Goal: Check status: Check status

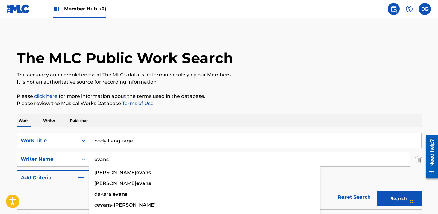
click at [116, 143] on input "body Language" at bounding box center [255, 140] width 332 height 14
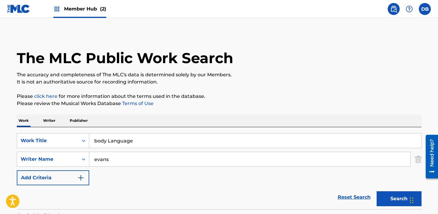
click at [116, 143] on input "body Language" at bounding box center [255, 140] width 332 height 14
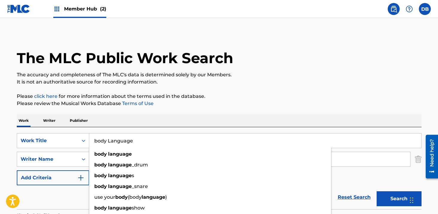
click at [116, 143] on input "body Language" at bounding box center [255, 140] width 332 height 14
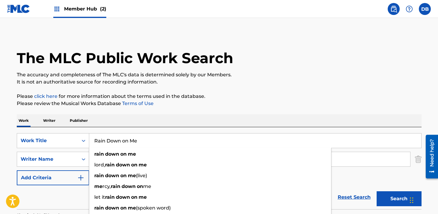
type input "Rain Down on Me"
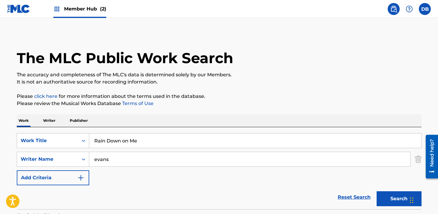
click at [190, 120] on div "Work Writer Publisher" at bounding box center [219, 120] width 404 height 13
click at [131, 164] on input "evans" at bounding box center [249, 159] width 321 height 14
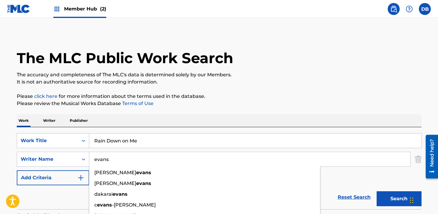
click at [131, 164] on input "evans" at bounding box center [249, 159] width 321 height 14
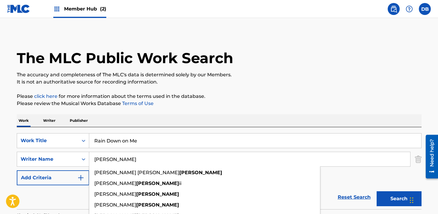
type input "[PERSON_NAME]"
click at [376, 191] on button "Search" at bounding box center [398, 198] width 45 height 15
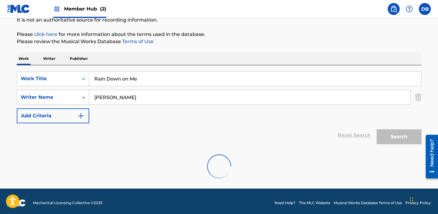
scroll to position [65, 0]
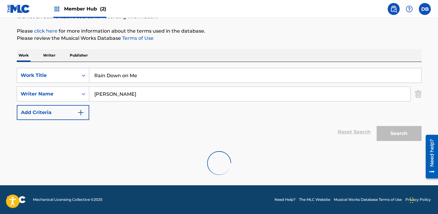
click at [194, 77] on input "Rain Down on Me" at bounding box center [255, 75] width 332 height 14
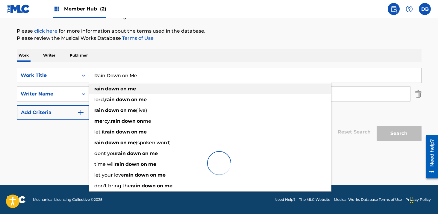
click at [182, 94] on div "rain down on me" at bounding box center [210, 88] width 242 height 11
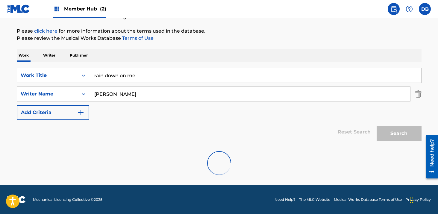
click at [182, 96] on input "Sheard" at bounding box center [249, 94] width 321 height 14
click at [221, 58] on div "Work Writer Publisher" at bounding box center [219, 55] width 404 height 13
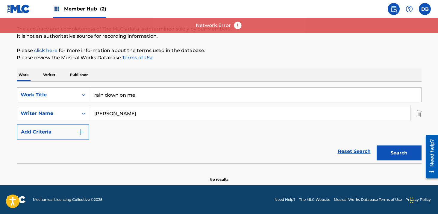
scroll to position [46, 0]
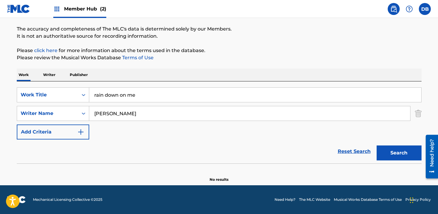
click at [144, 97] on input "rain down on me" at bounding box center [255, 95] width 332 height 14
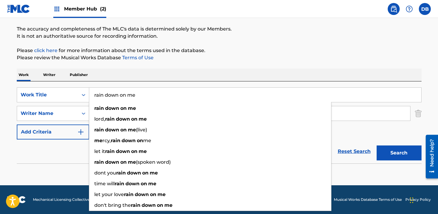
click at [144, 97] on input "rain down on me" at bounding box center [255, 95] width 332 height 14
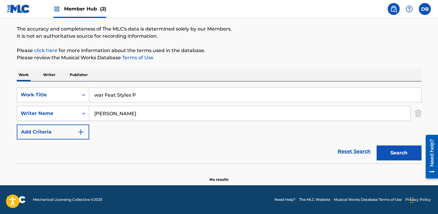
type input "war Feat Styles P"
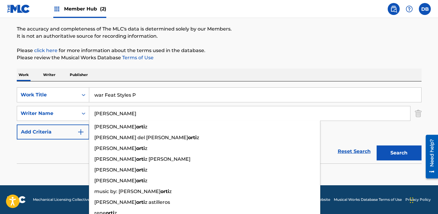
type input "Ortiz"
click at [376, 145] on button "Search" at bounding box center [398, 152] width 45 height 15
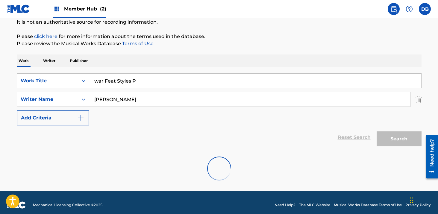
scroll to position [65, 0]
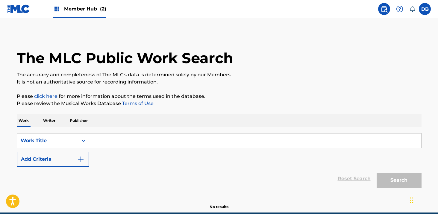
click at [156, 133] on input "Search Form" at bounding box center [255, 140] width 332 height 14
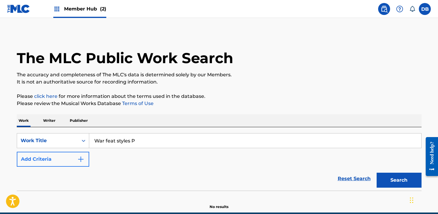
type input "War feat styles P"
click at [62, 161] on button "Add Criteria" at bounding box center [53, 159] width 72 height 15
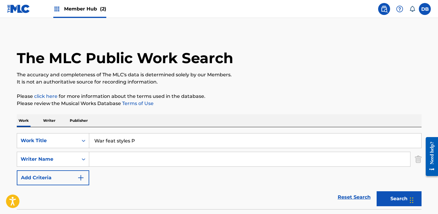
click at [125, 159] on input "Search Form" at bounding box center [249, 159] width 321 height 14
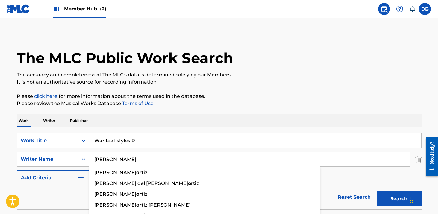
type input "ortiz"
click at [376, 191] on button "Search" at bounding box center [398, 198] width 45 height 15
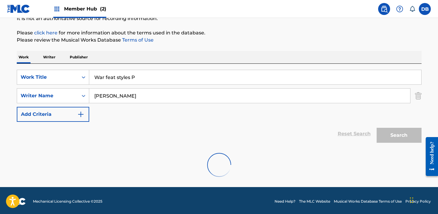
scroll to position [46, 0]
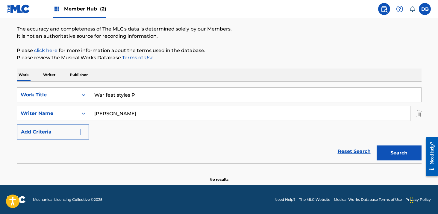
click at [297, 36] on p "It is not an authoritative source for recording information." at bounding box center [219, 36] width 404 height 7
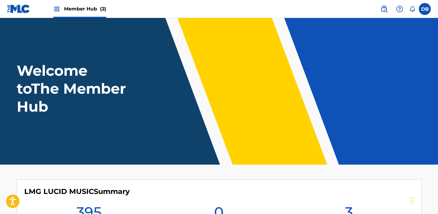
click at [86, 10] on span "Member Hub (2)" at bounding box center [85, 8] width 42 height 7
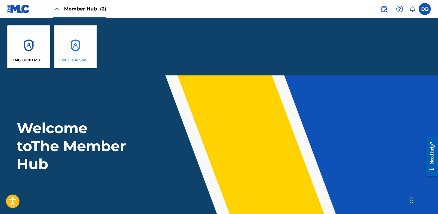
click at [84, 38] on div "LMG Lucid Songs (ASCAP)" at bounding box center [75, 46] width 43 height 43
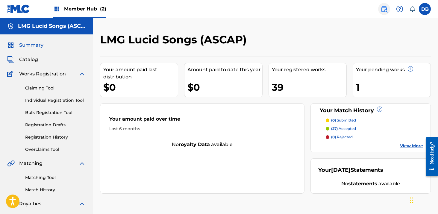
click at [388, 10] on link at bounding box center [384, 9] width 12 height 12
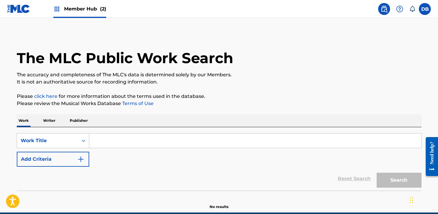
click at [106, 138] on input "Search Form" at bounding box center [255, 140] width 332 height 14
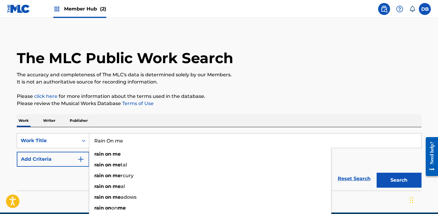
type input "Rain On me"
click at [190, 121] on div "Work Writer Publisher" at bounding box center [219, 120] width 404 height 13
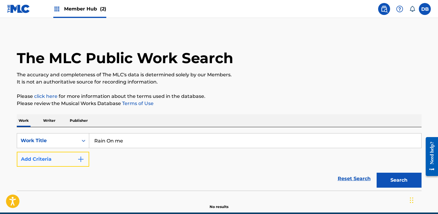
click at [85, 158] on button "Add Criteria" at bounding box center [53, 159] width 72 height 15
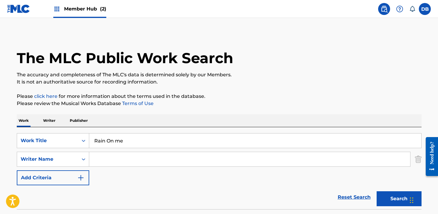
click at [101, 158] on input "Search Form" at bounding box center [249, 159] width 321 height 14
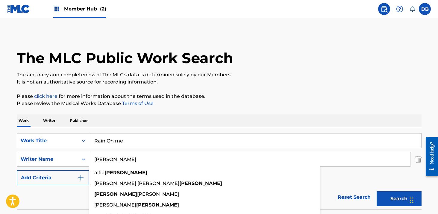
type input "Sheard"
click at [376, 191] on button "Search" at bounding box center [398, 198] width 45 height 15
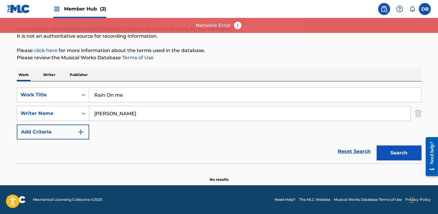
scroll to position [46, 0]
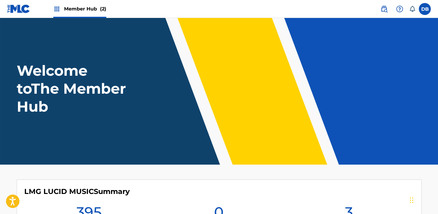
click at [98, 13] on div "Member Hub (2)" at bounding box center [79, 9] width 53 height 18
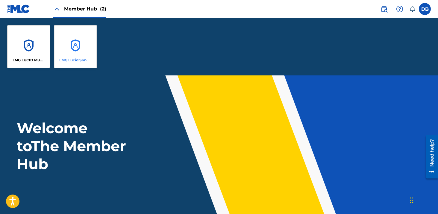
click at [88, 37] on div "LMG Lucid Songs (ASCAP)" at bounding box center [75, 46] width 43 height 43
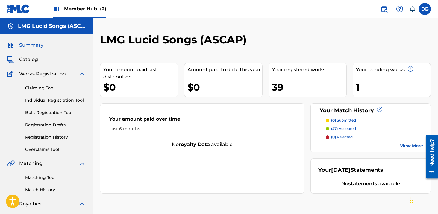
click at [88, 8] on span "Member Hub (2)" at bounding box center [85, 8] width 42 height 7
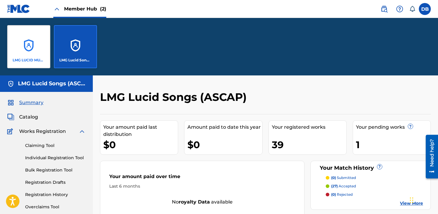
click at [37, 38] on div "LMG LUCID MUSIC" at bounding box center [28, 46] width 43 height 43
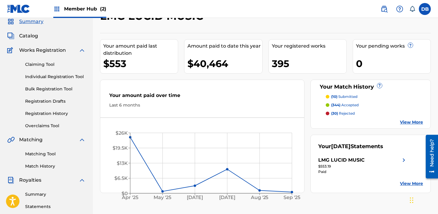
scroll to position [61, 0]
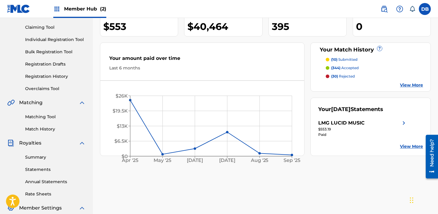
click at [83, 9] on span "Member Hub (2)" at bounding box center [85, 8] width 42 height 7
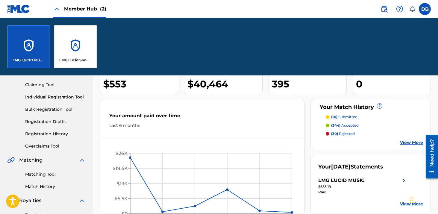
scroll to position [118, 0]
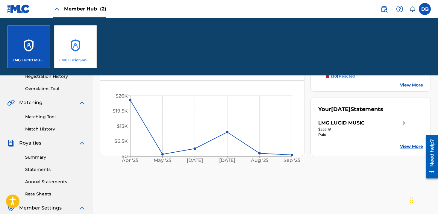
click at [85, 39] on div "LMG Lucid Songs (ASCAP)" at bounding box center [75, 46] width 43 height 43
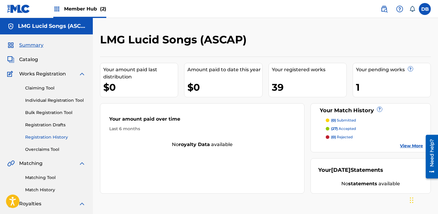
click at [54, 135] on link "Registration History" at bounding box center [55, 137] width 60 height 6
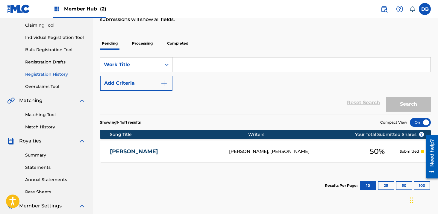
scroll to position [32, 0]
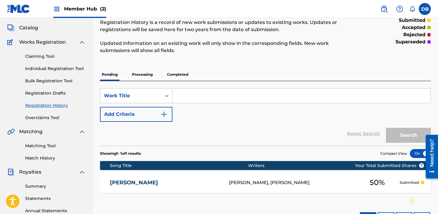
click at [143, 72] on p "Processing" at bounding box center [142, 74] width 24 height 13
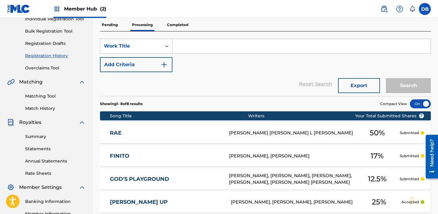
scroll to position [59, 0]
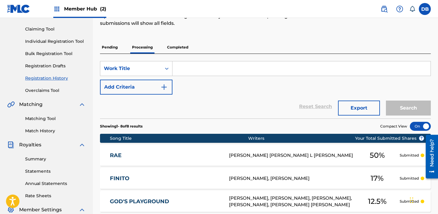
click at [171, 45] on p "Completed" at bounding box center [177, 47] width 25 height 13
